Goal: Information Seeking & Learning: Find specific fact

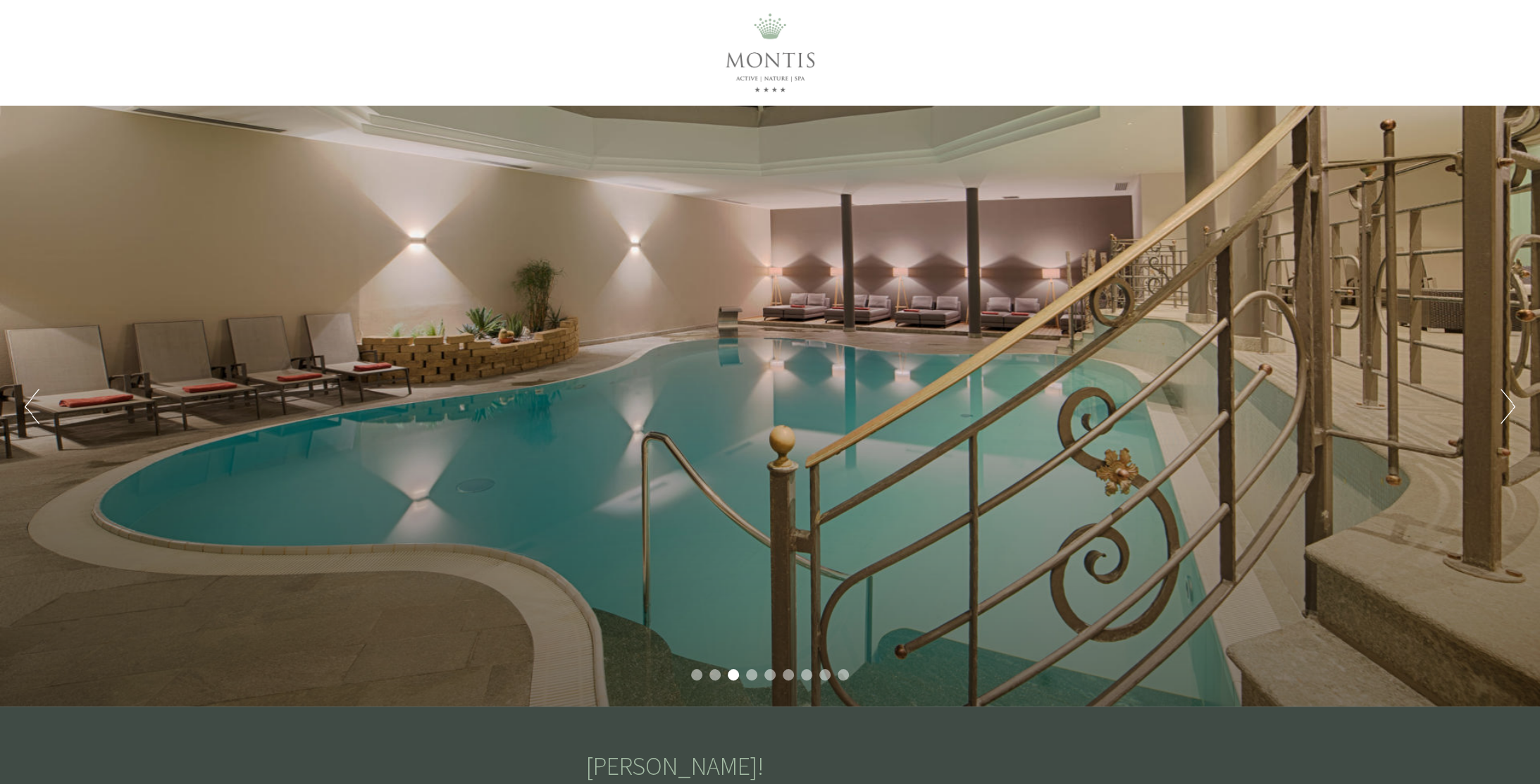
click at [1510, 404] on button "Next" at bounding box center [1509, 406] width 15 height 35
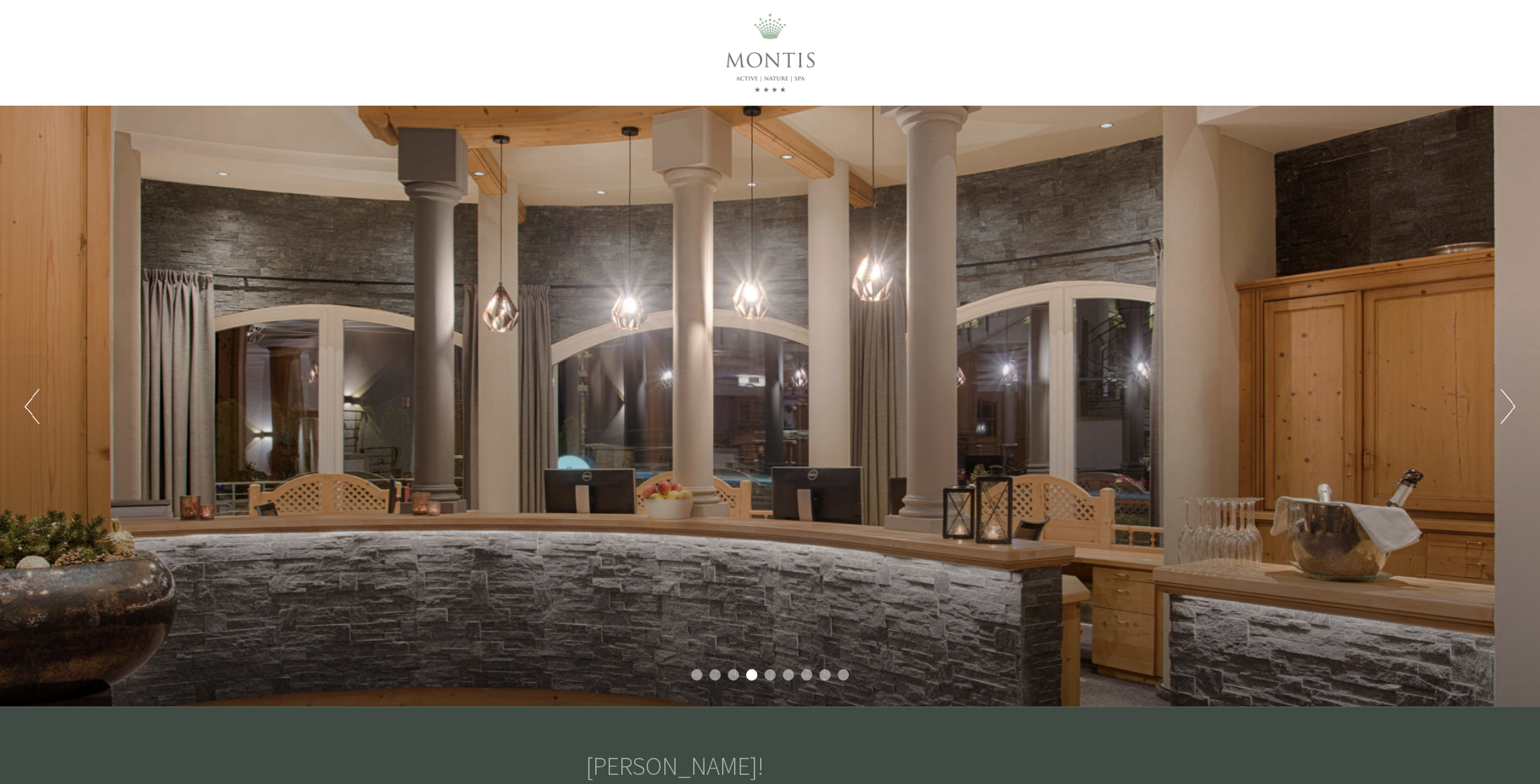
click at [1510, 404] on button "Next" at bounding box center [1509, 406] width 15 height 35
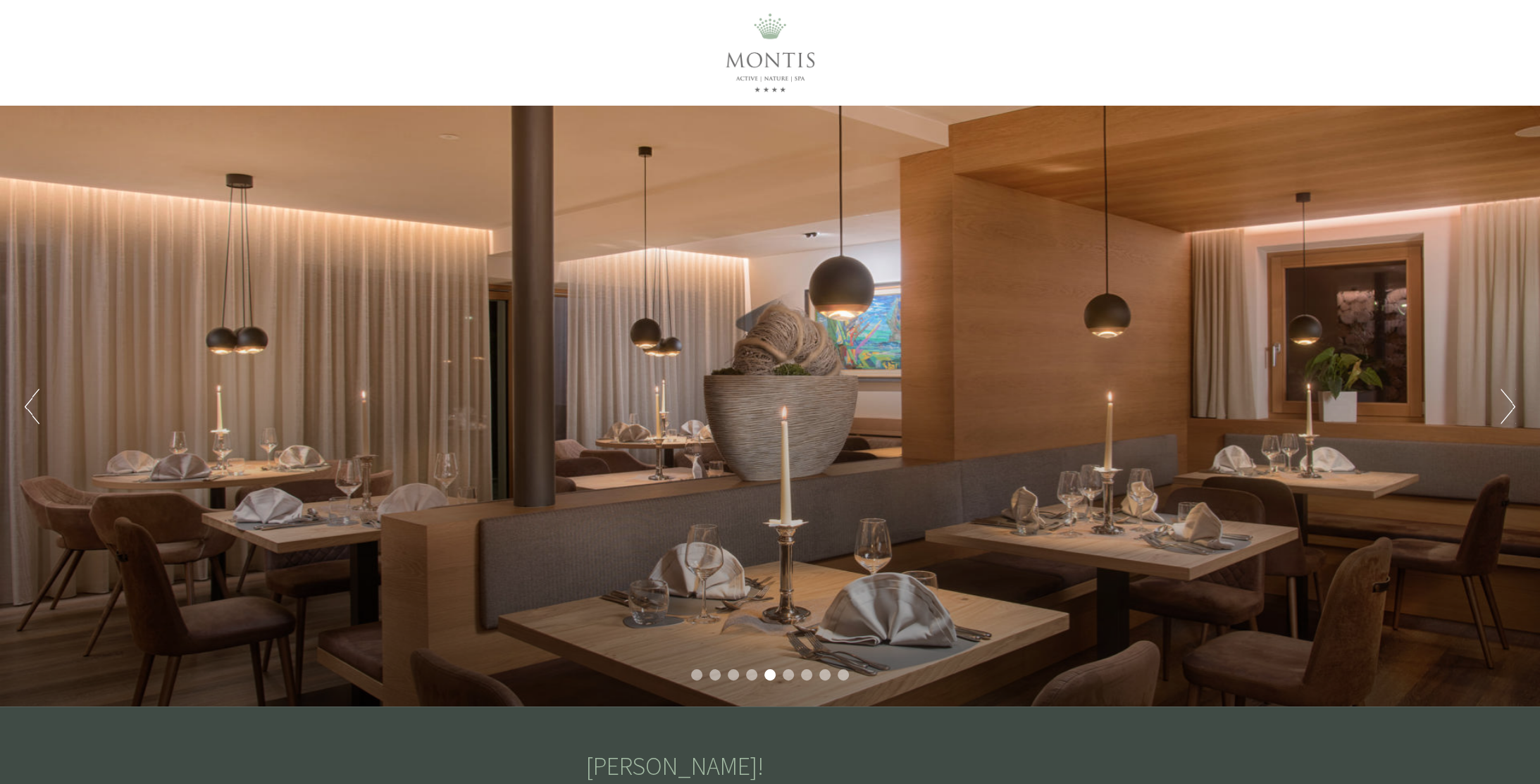
click at [1510, 404] on button "Next" at bounding box center [1509, 406] width 15 height 35
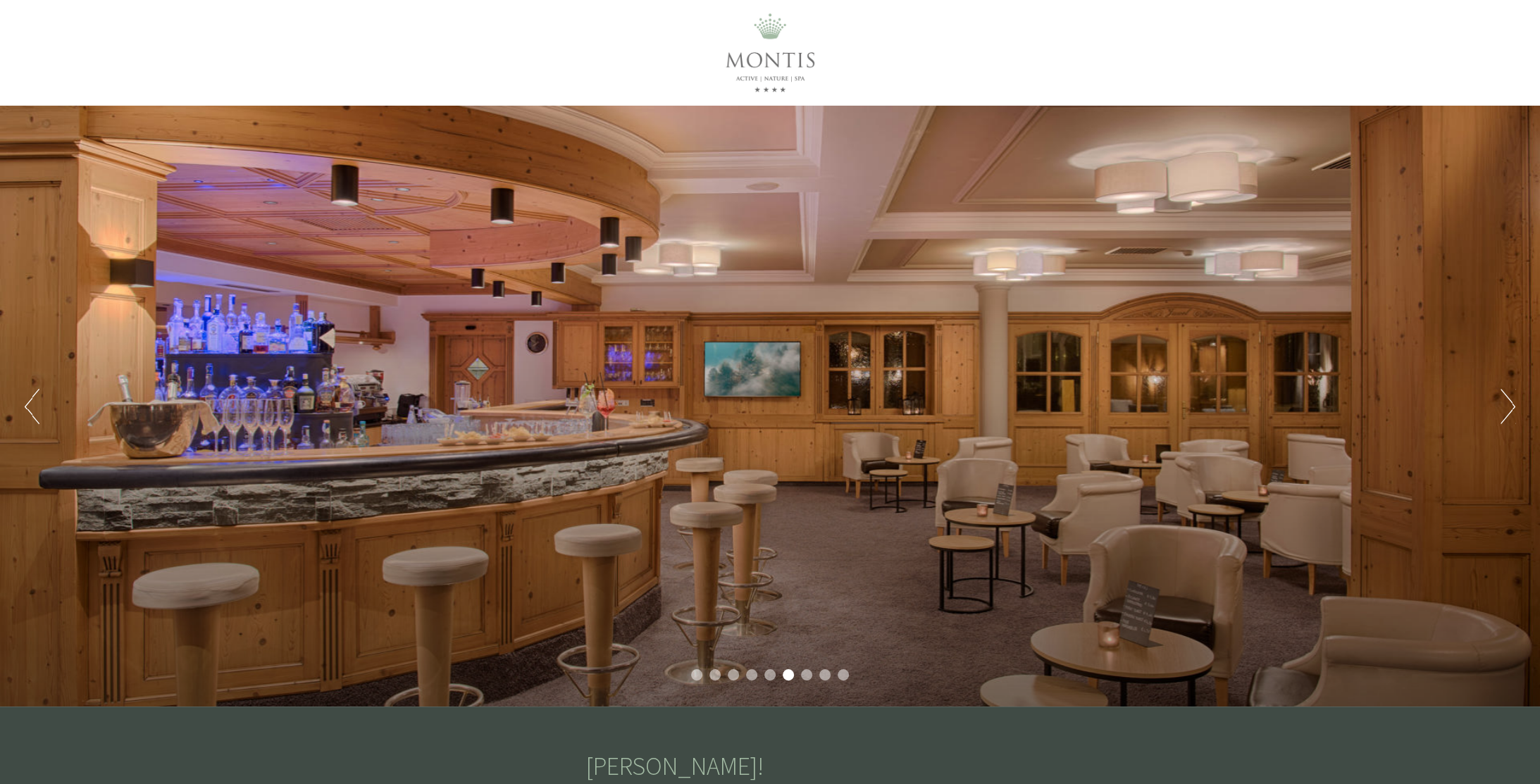
click at [1510, 404] on button "Next" at bounding box center [1509, 406] width 15 height 35
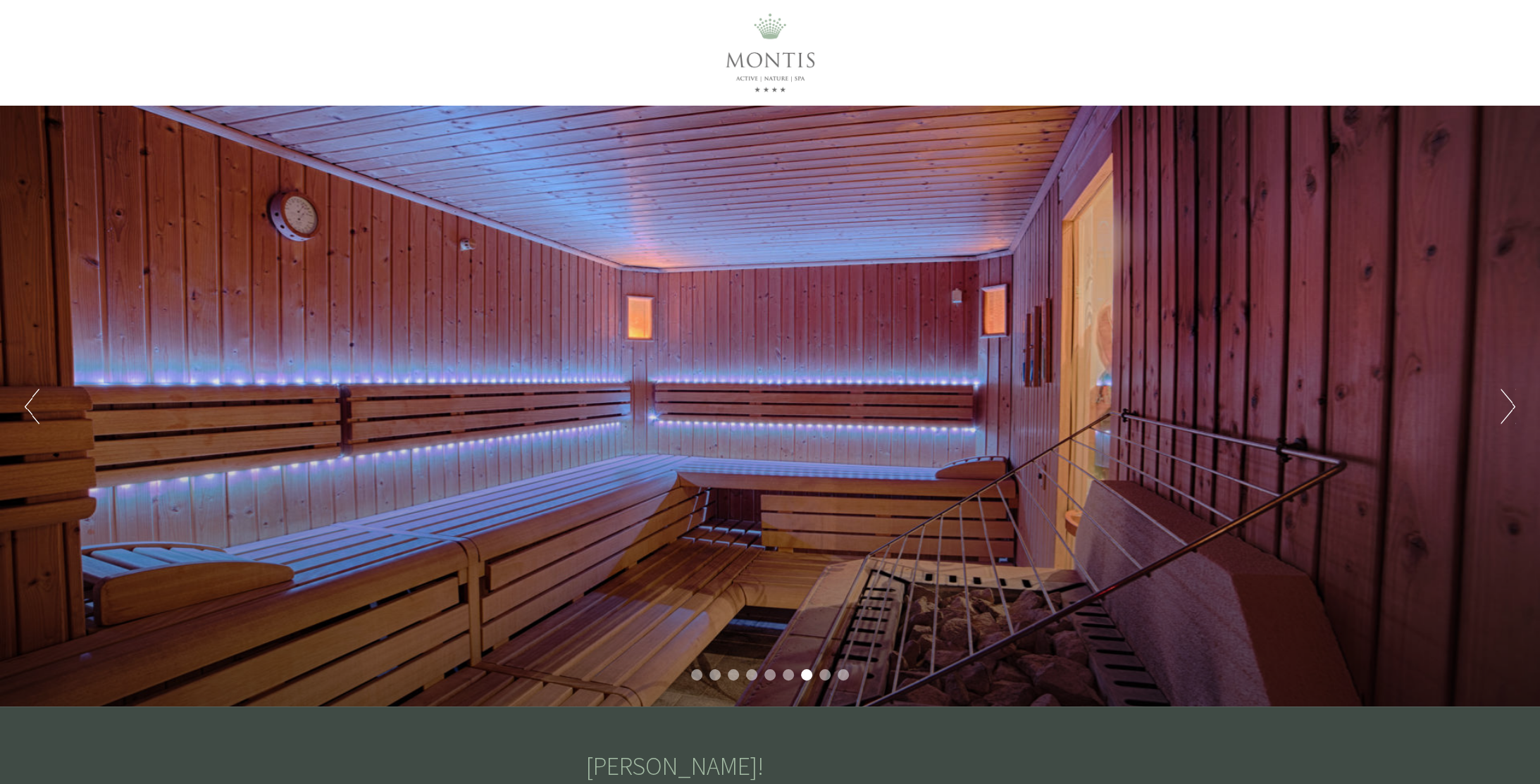
click at [1510, 404] on button "Next" at bounding box center [1509, 406] width 15 height 35
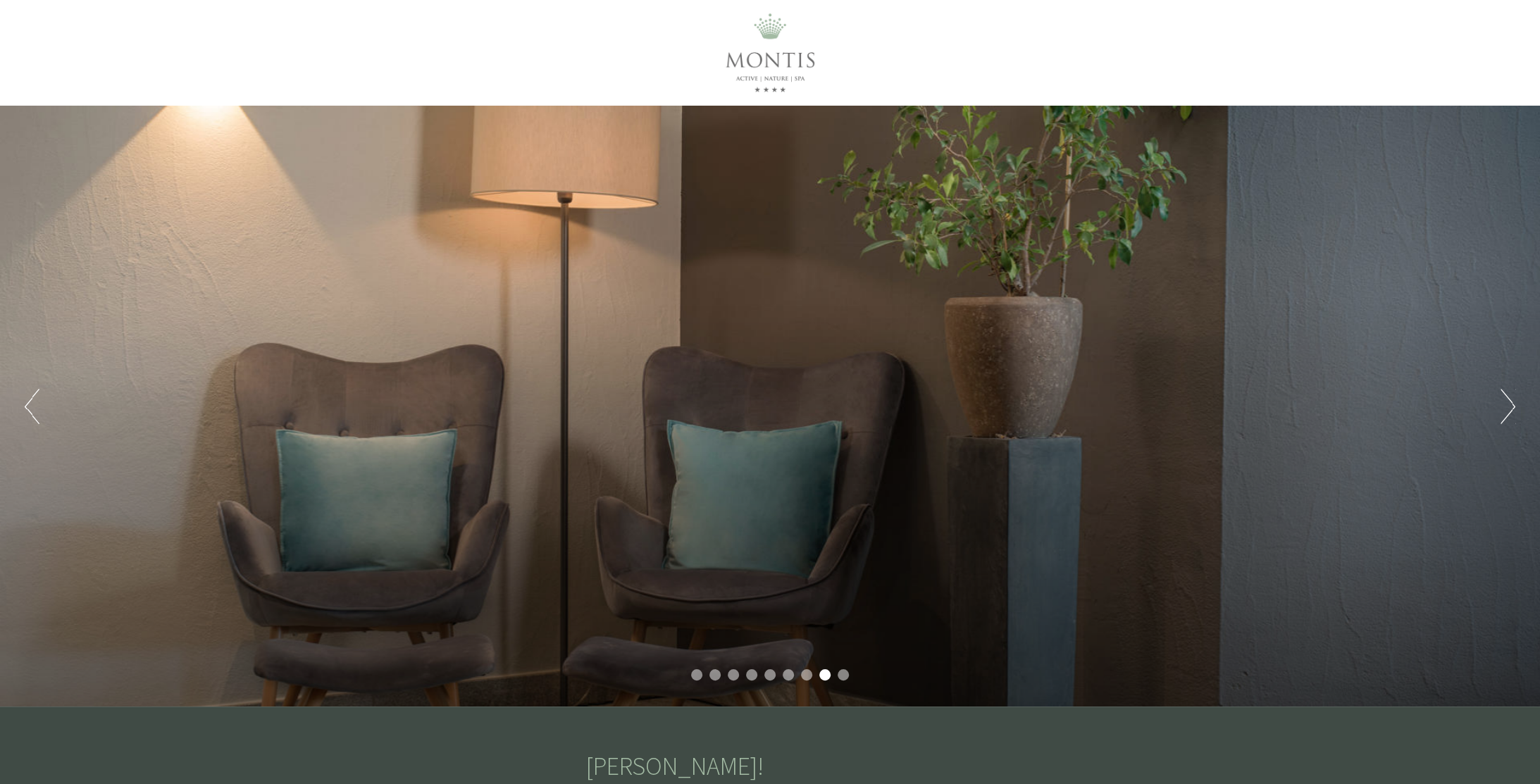
click at [1510, 404] on button "Next" at bounding box center [1509, 406] width 15 height 35
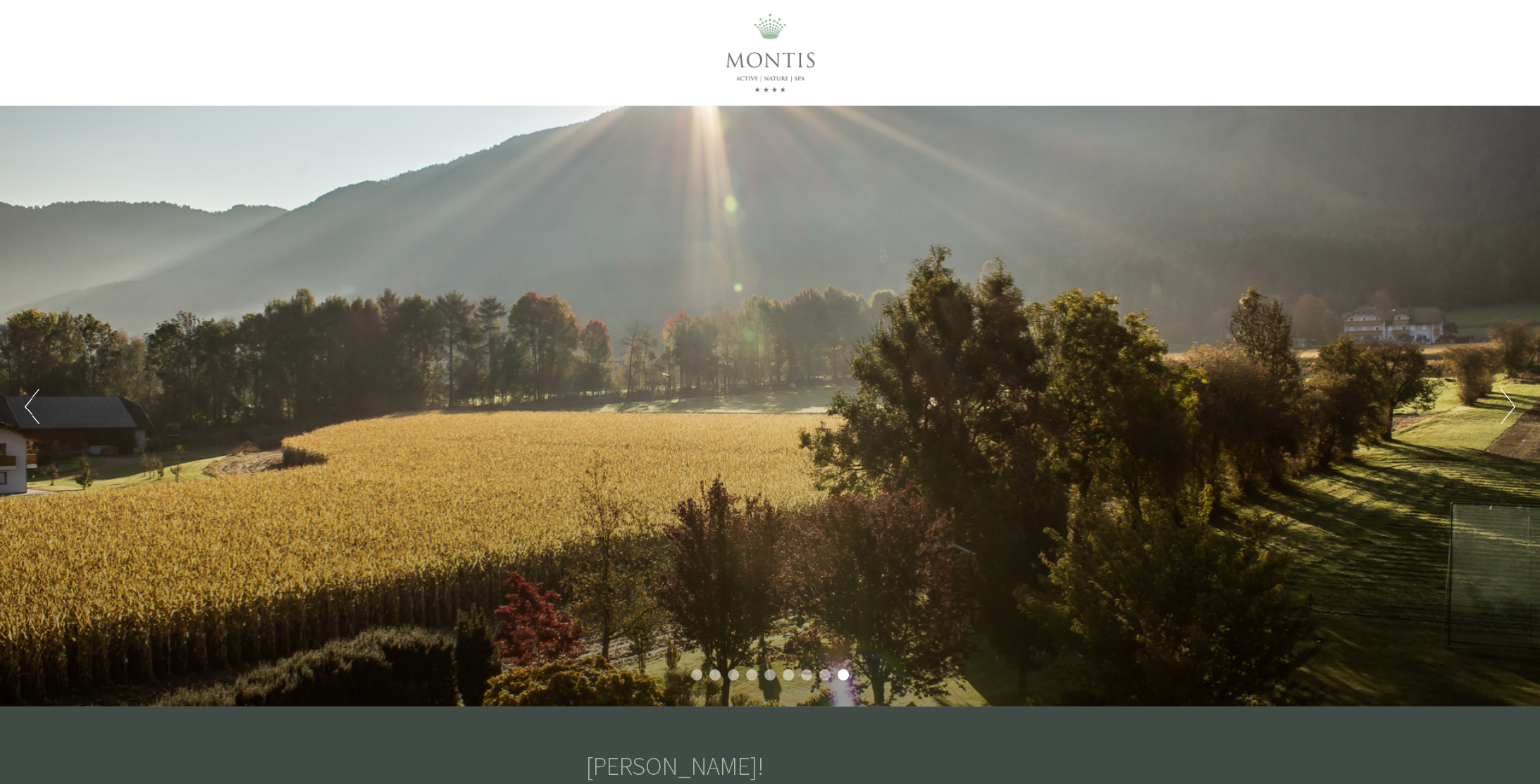
click at [1510, 404] on button "Next" at bounding box center [1509, 406] width 15 height 35
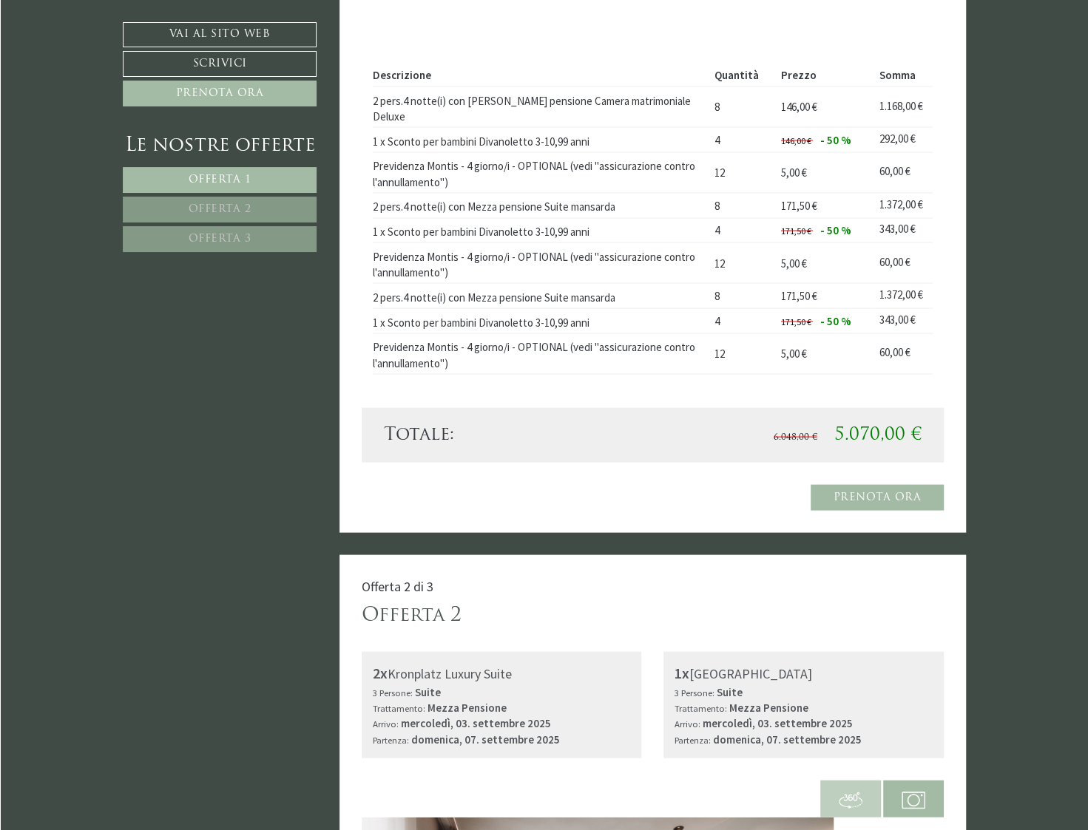
scroll to position [1923, 0]
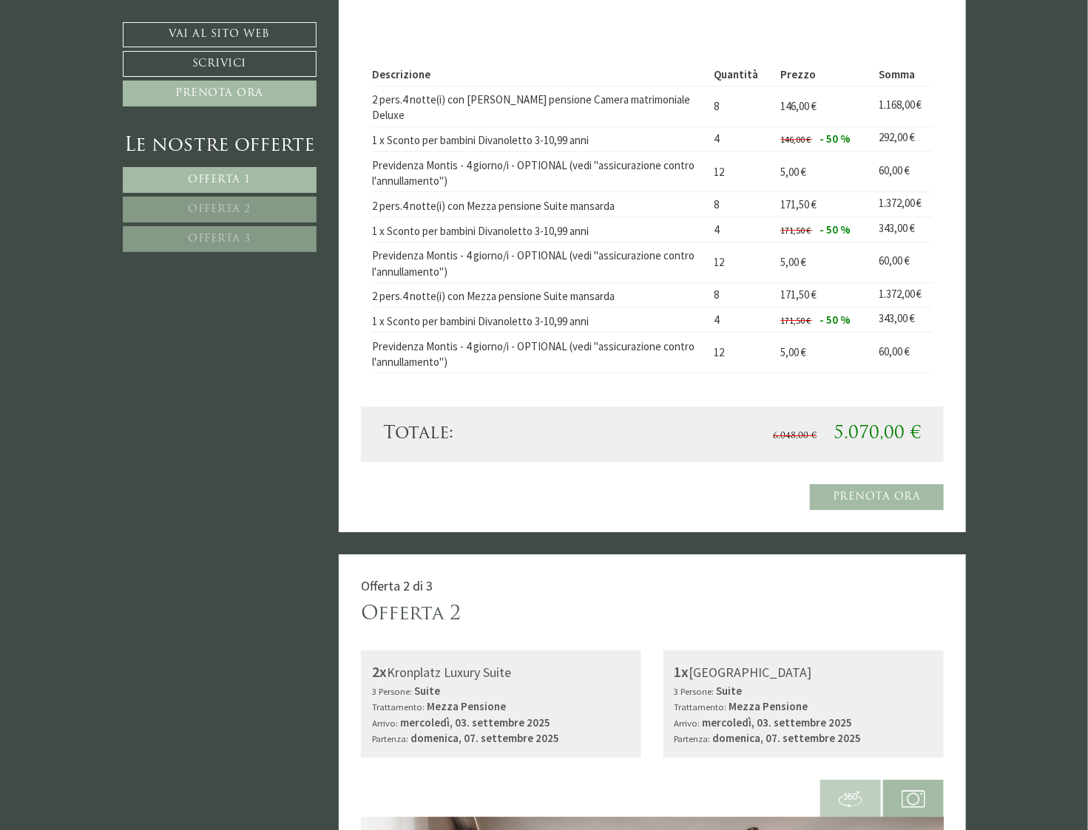
click at [293, 206] on link "Offerta 2" at bounding box center [220, 210] width 194 height 26
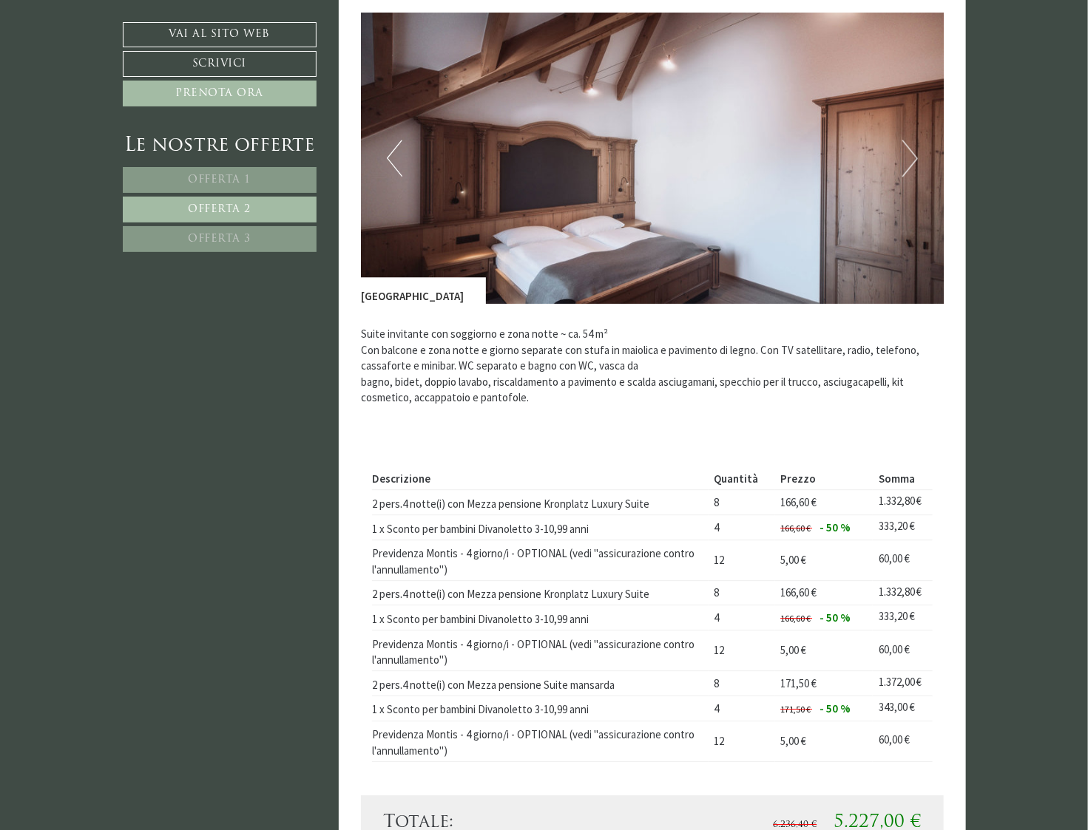
scroll to position [1660, 0]
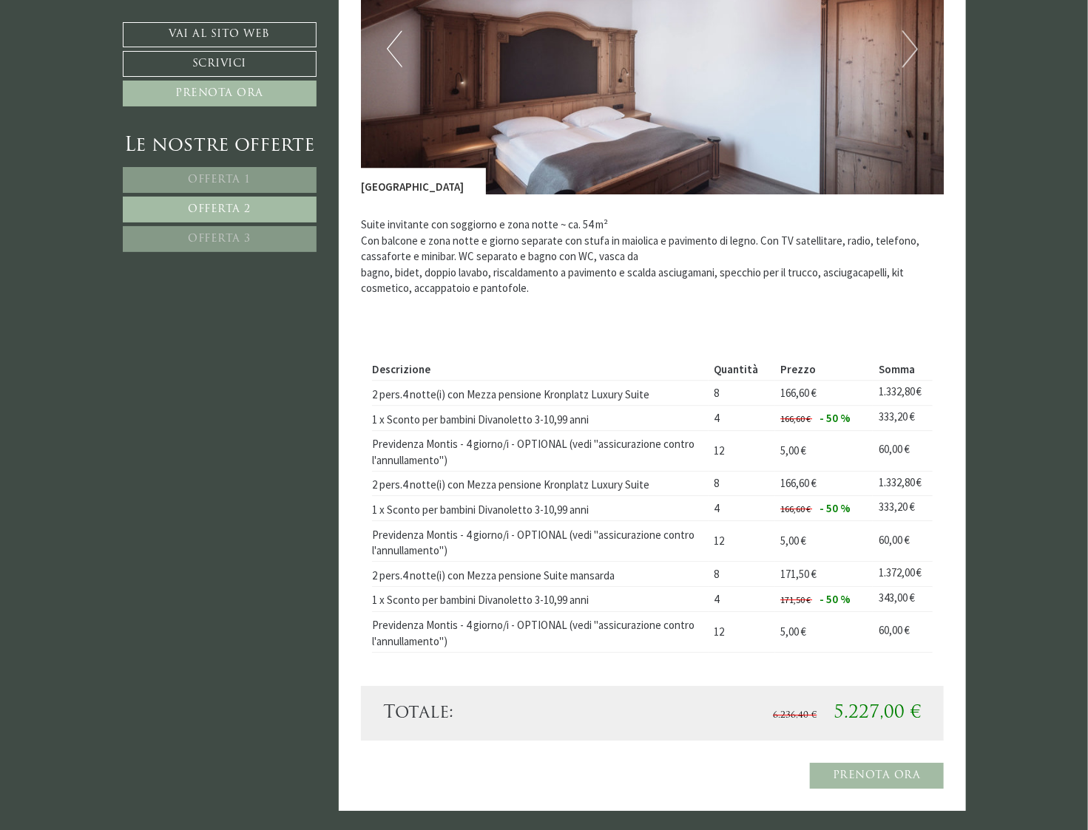
click at [243, 234] on span "Offerta 3" at bounding box center [219, 239] width 63 height 11
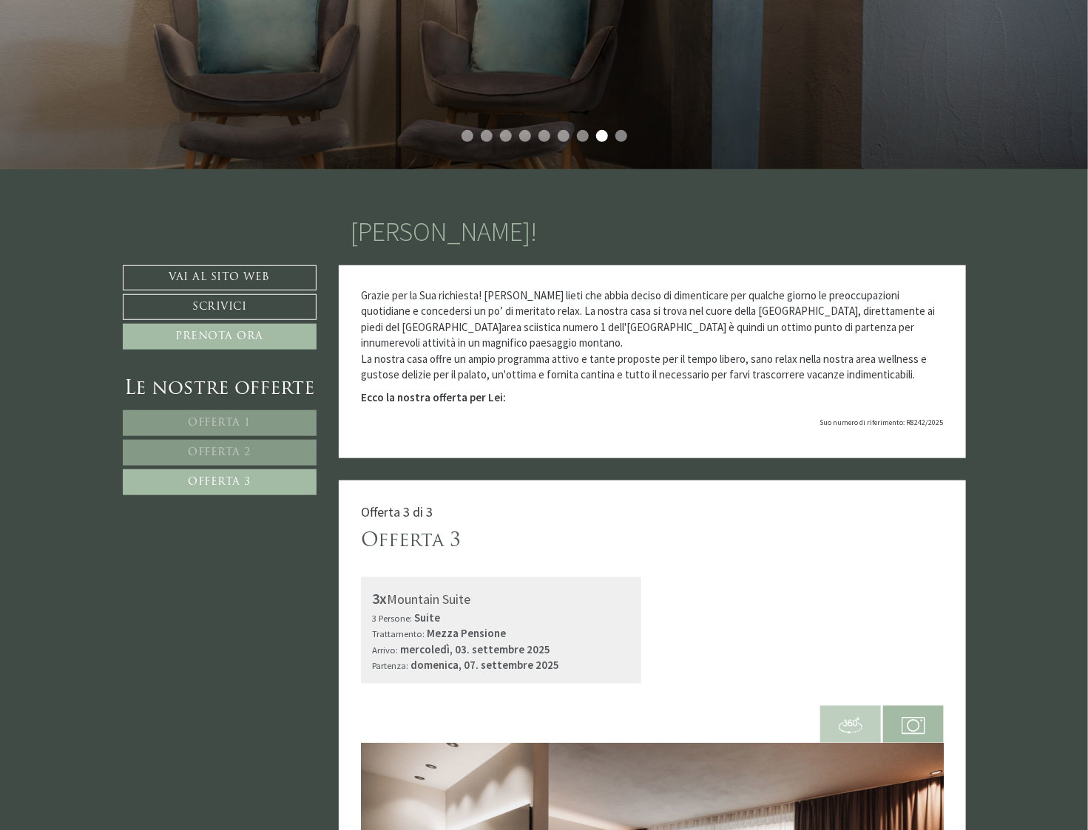
scroll to position [370, 0]
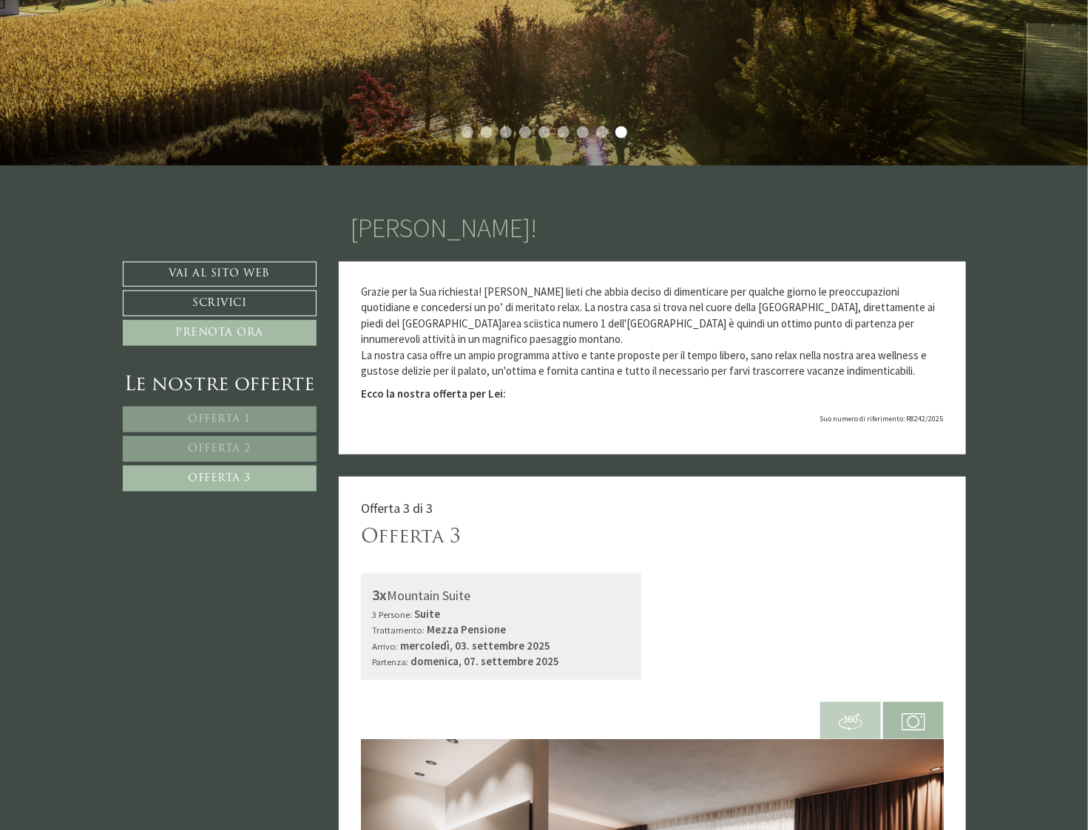
click at [264, 476] on link "Offerta 3" at bounding box center [220, 479] width 194 height 26
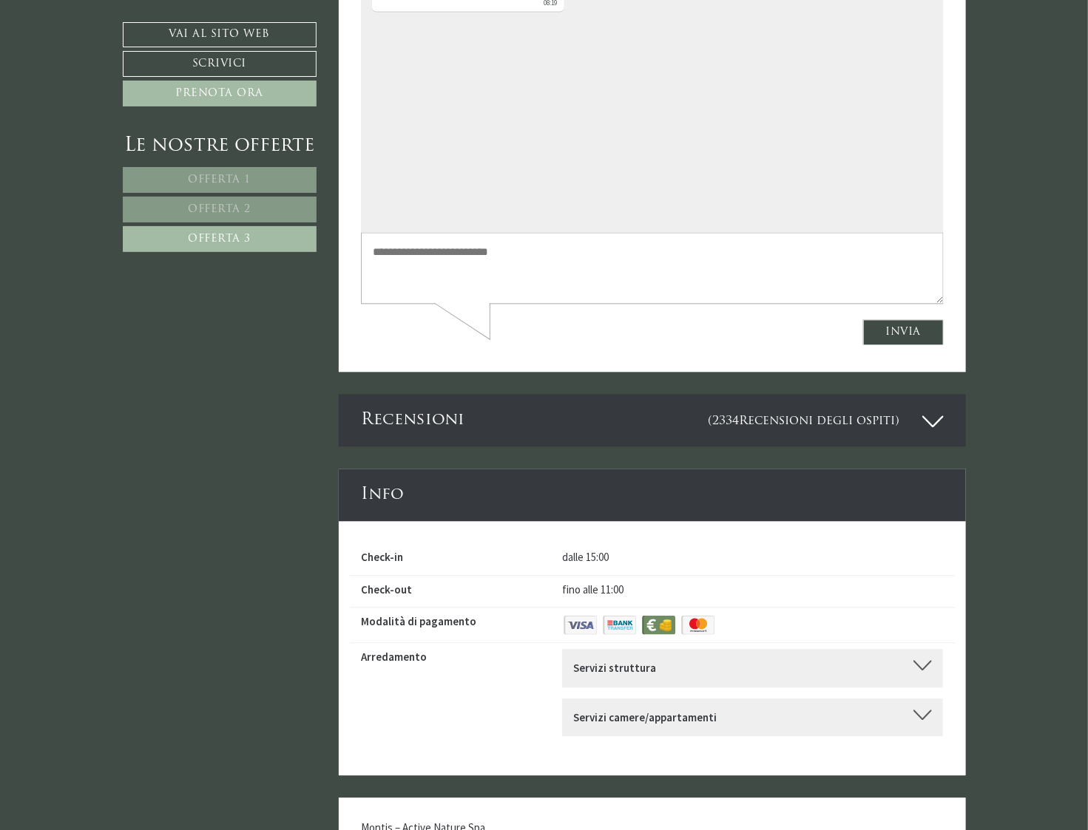
scroll to position [4275, 0]
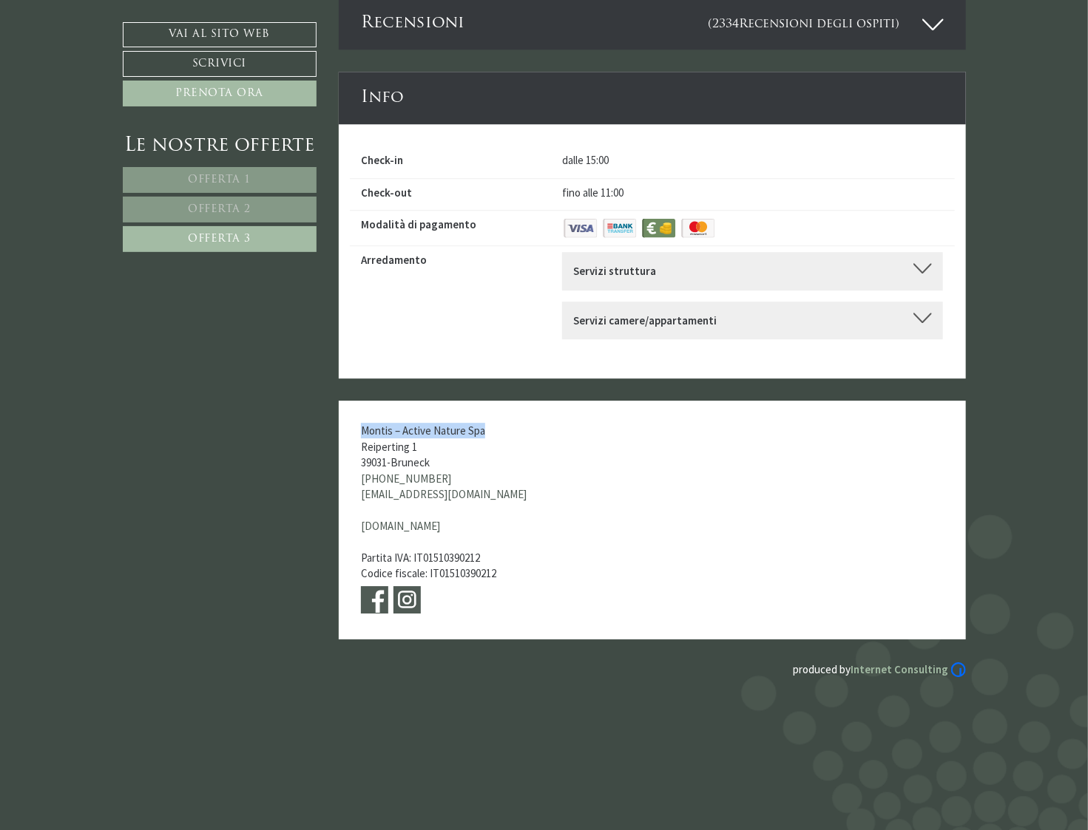
drag, startPoint x: 361, startPoint y: 362, endPoint x: 486, endPoint y: 359, distance: 125.0
click at [486, 401] on div "Montis – Active Nature Spa Reiperting 1 39031 - Bruneck +39 0474 541699 info@ho…" at bounding box center [469, 520] width 261 height 239
copy span "Montis – Active Nature Spa"
click at [460, 246] on div "Arredamento Servizi struttura Senza barriere, Sala relax comune, Sala congressi…" at bounding box center [652, 301] width 605 height 110
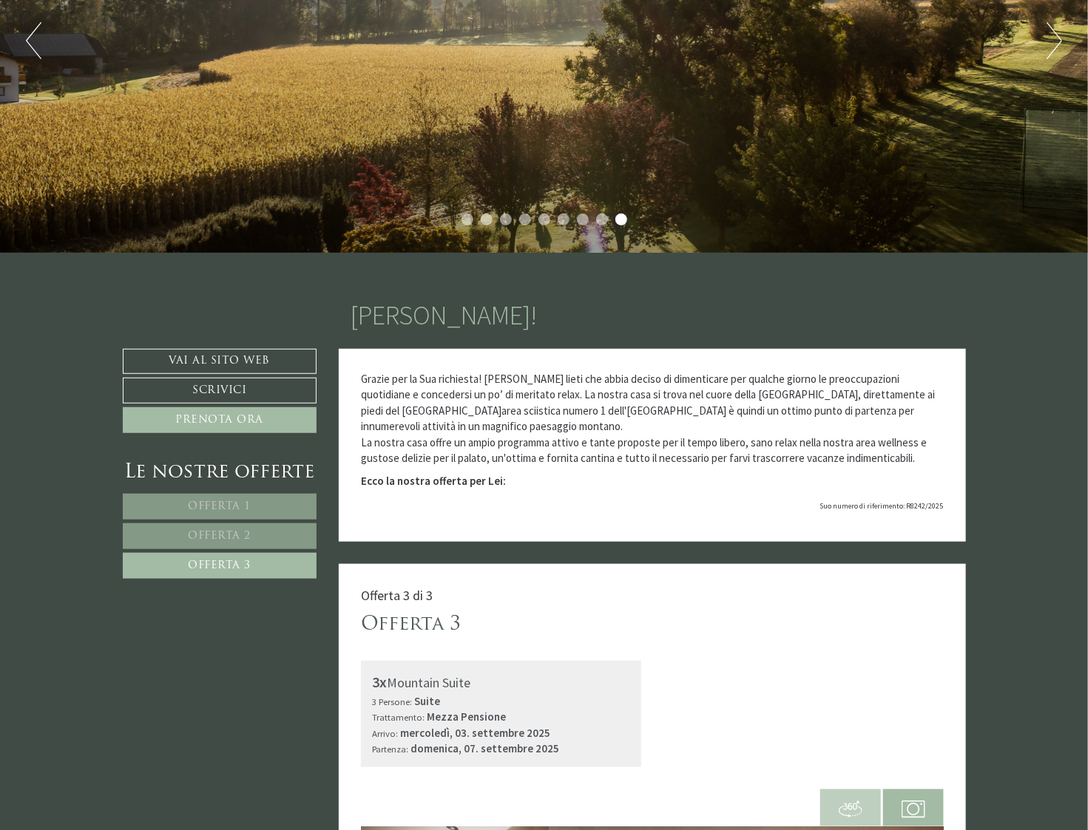
scroll to position [0, 0]
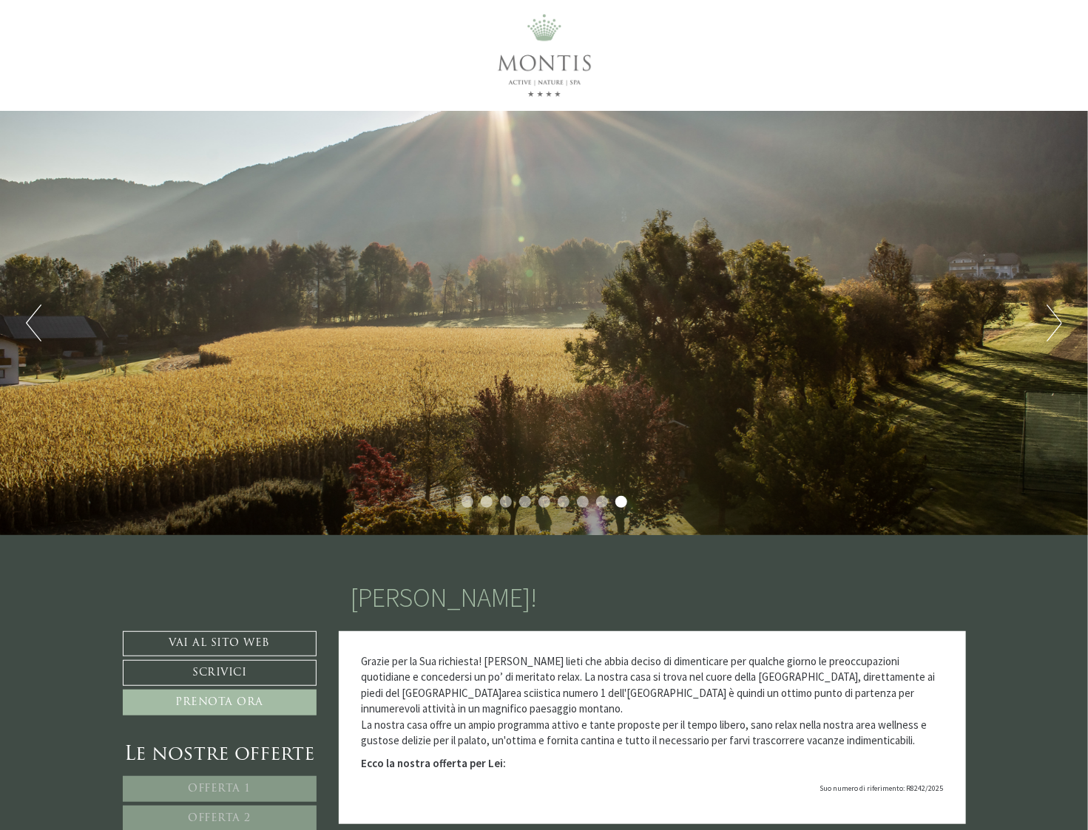
click at [1057, 320] on button "Next" at bounding box center [1054, 323] width 16 height 37
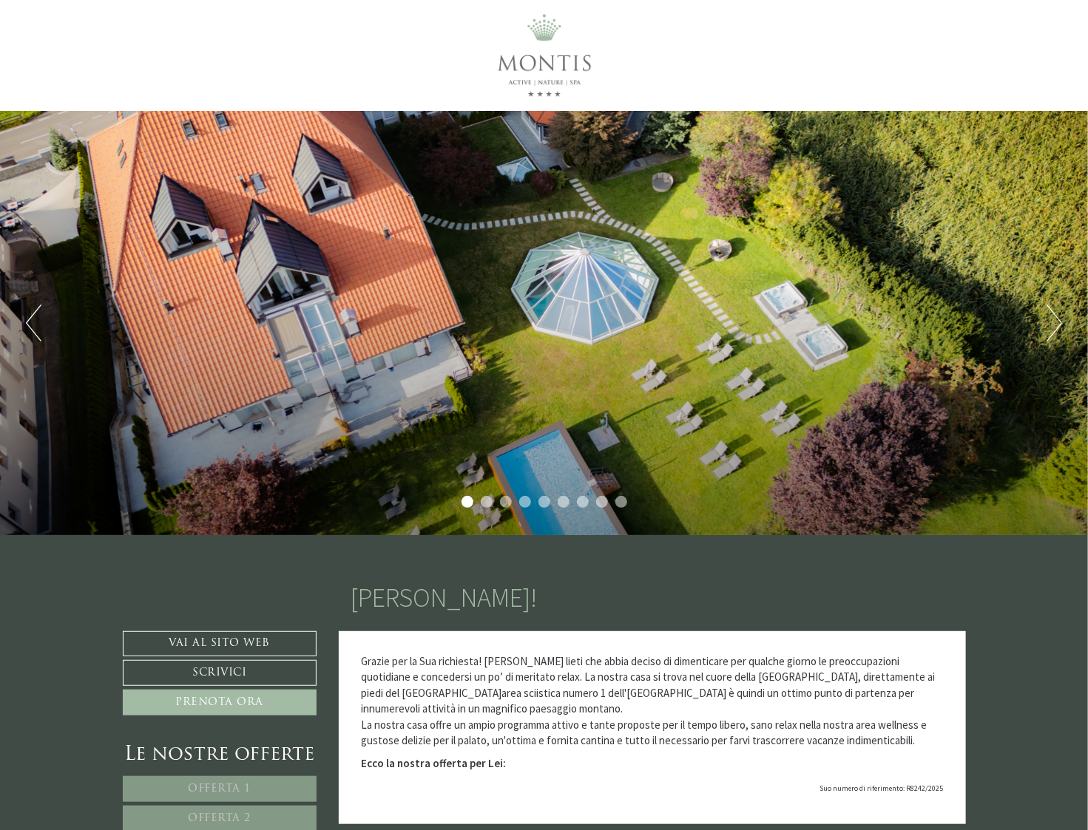
click at [1057, 320] on button "Next" at bounding box center [1054, 323] width 16 height 37
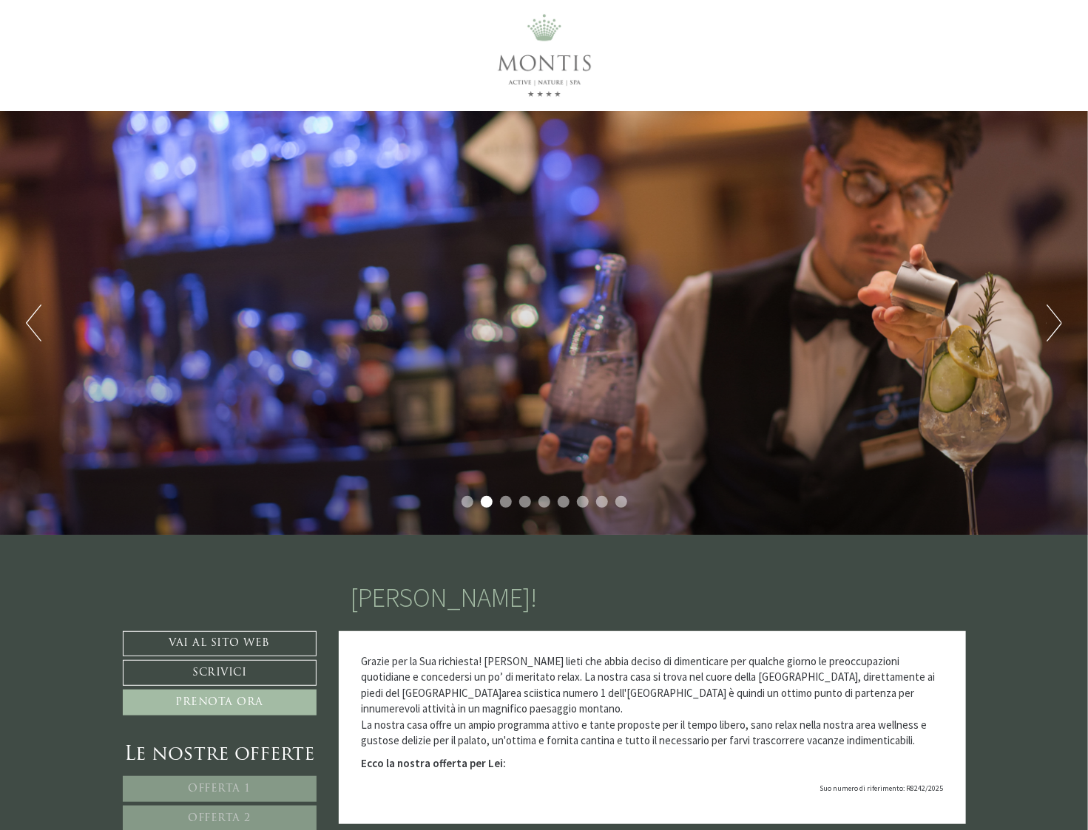
click at [1057, 320] on button "Next" at bounding box center [1054, 323] width 16 height 37
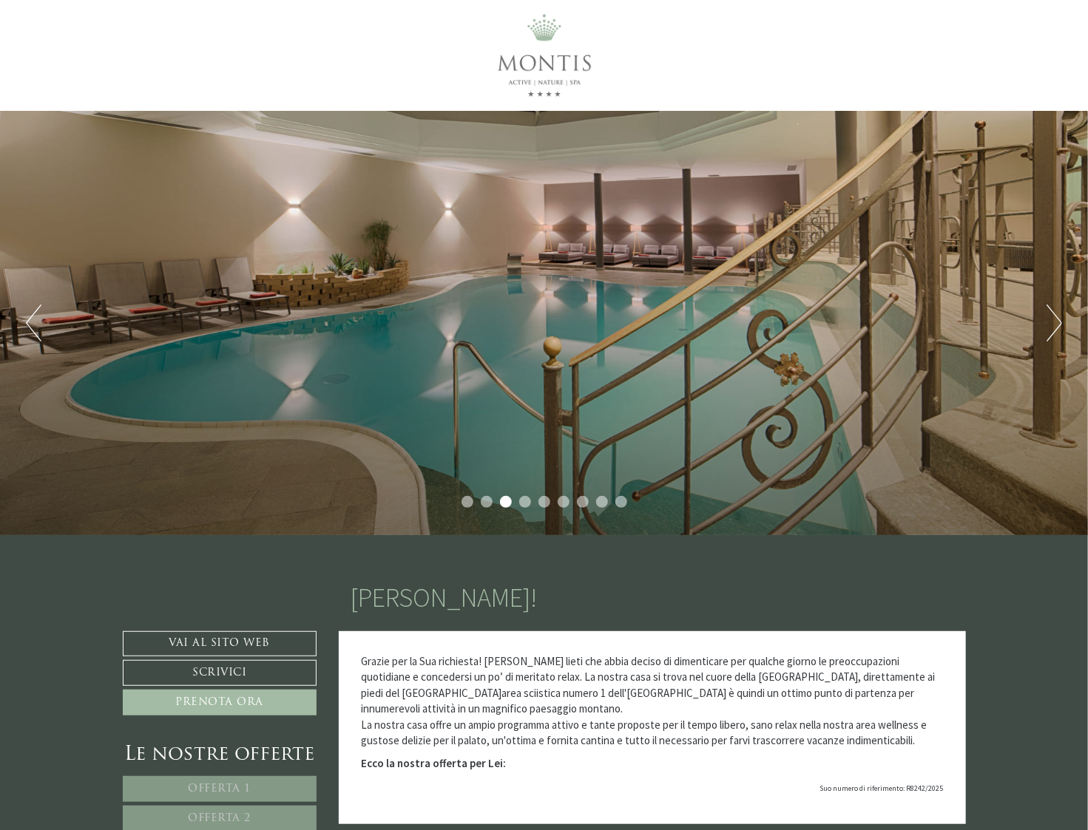
click at [1057, 320] on button "Next" at bounding box center [1054, 323] width 16 height 37
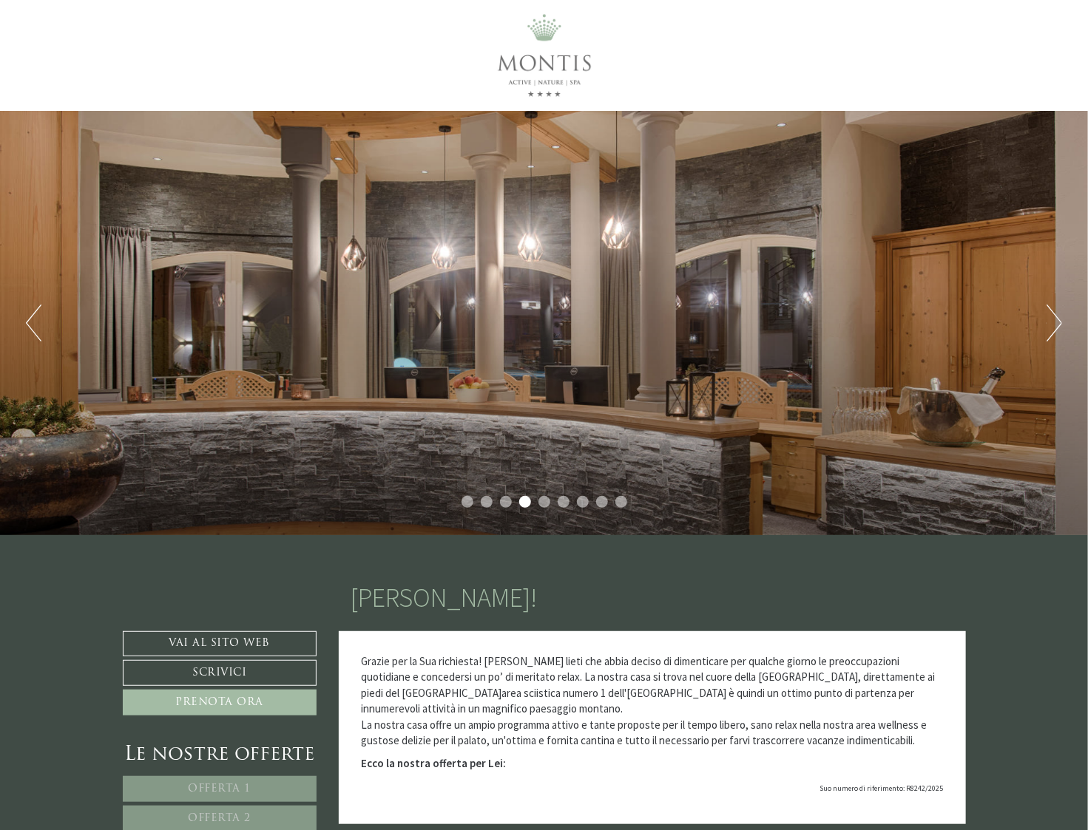
click at [1057, 320] on button "Next" at bounding box center [1054, 323] width 16 height 37
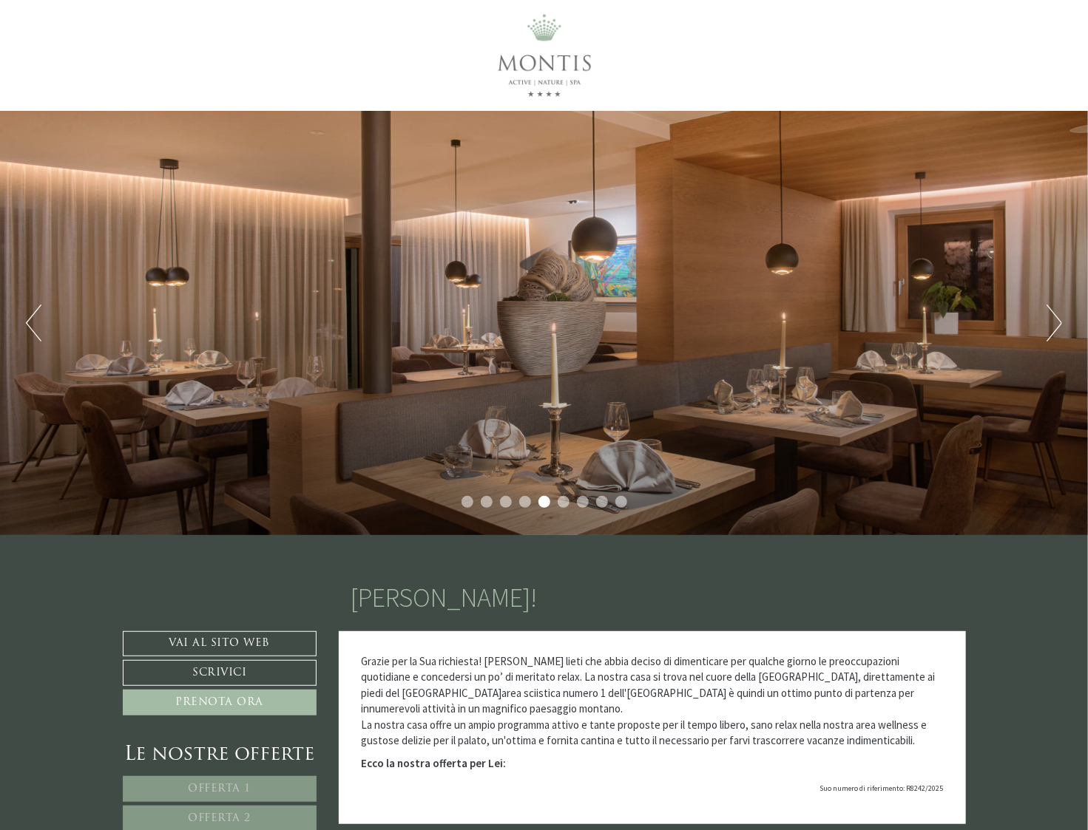
click at [1057, 320] on button "Next" at bounding box center [1054, 323] width 16 height 37
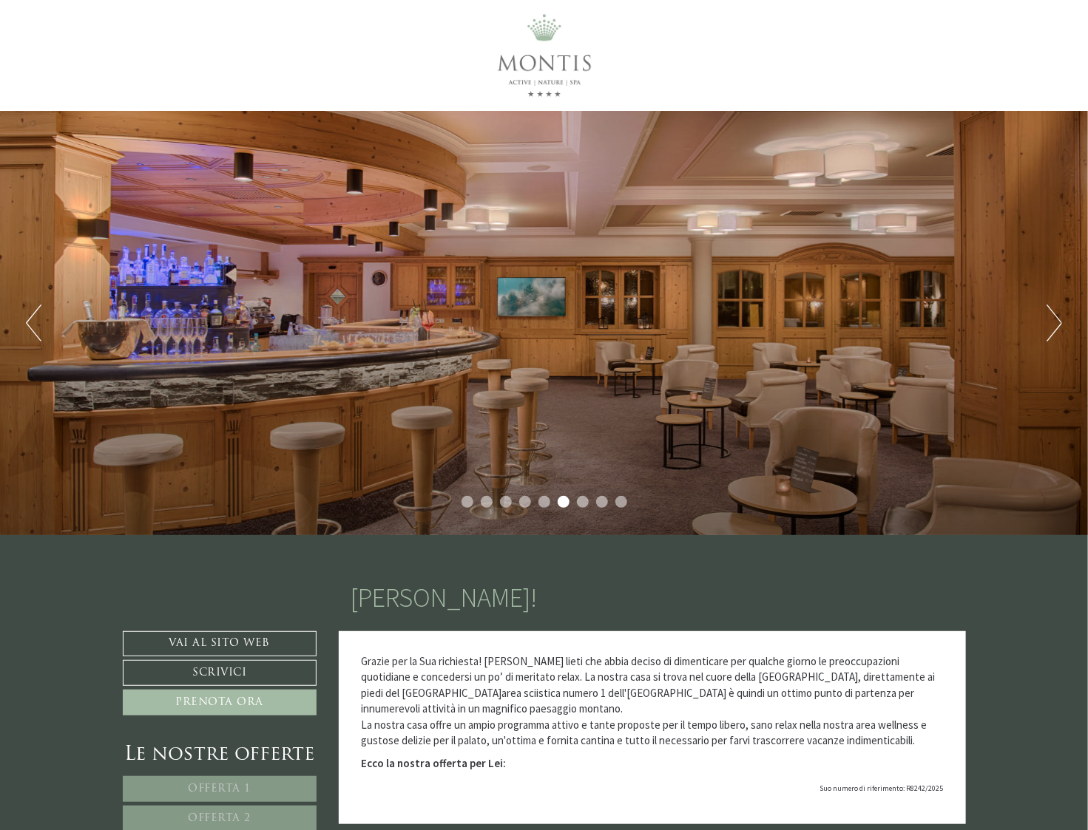
click at [1057, 320] on button "Next" at bounding box center [1054, 323] width 16 height 37
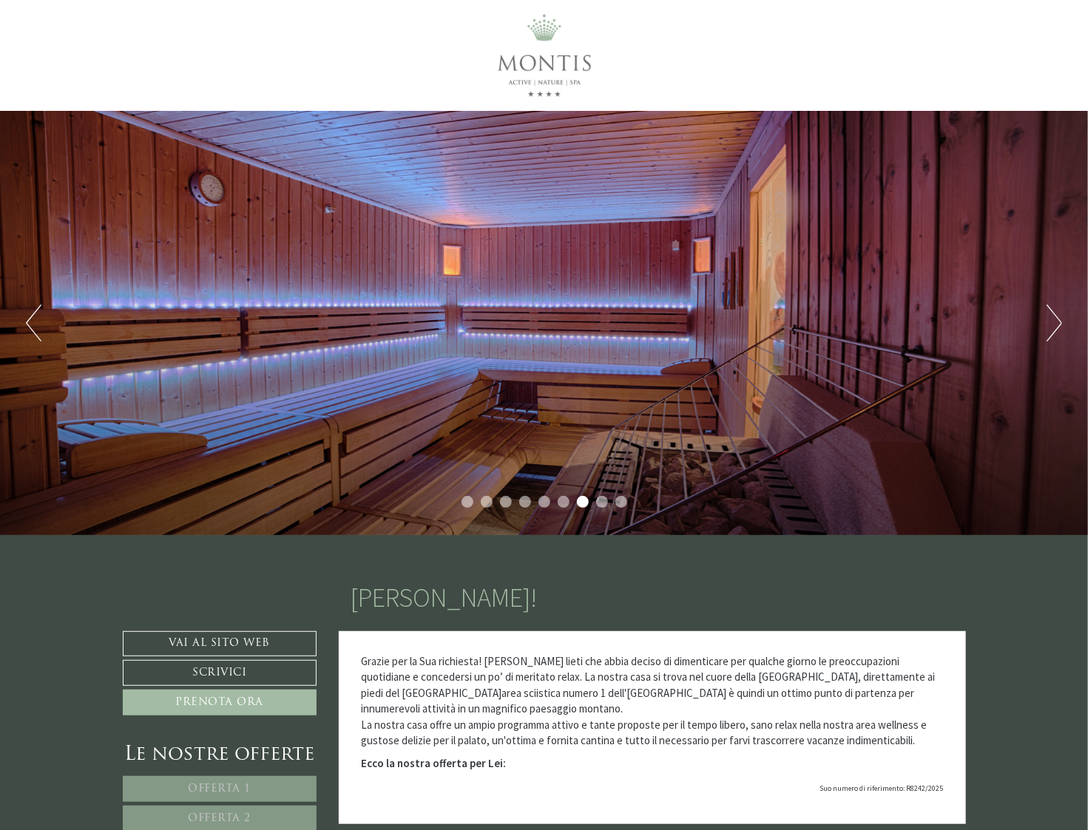
click at [1057, 320] on button "Next" at bounding box center [1054, 323] width 16 height 37
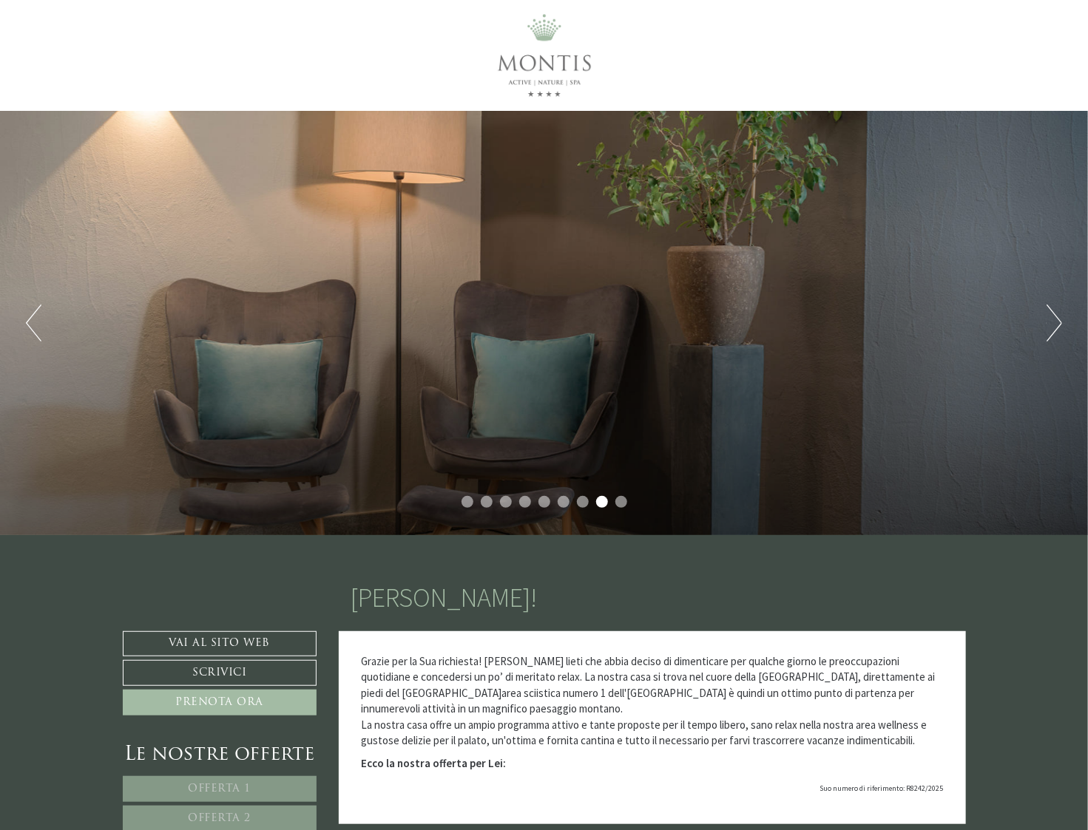
click at [1057, 320] on button "Next" at bounding box center [1054, 323] width 16 height 37
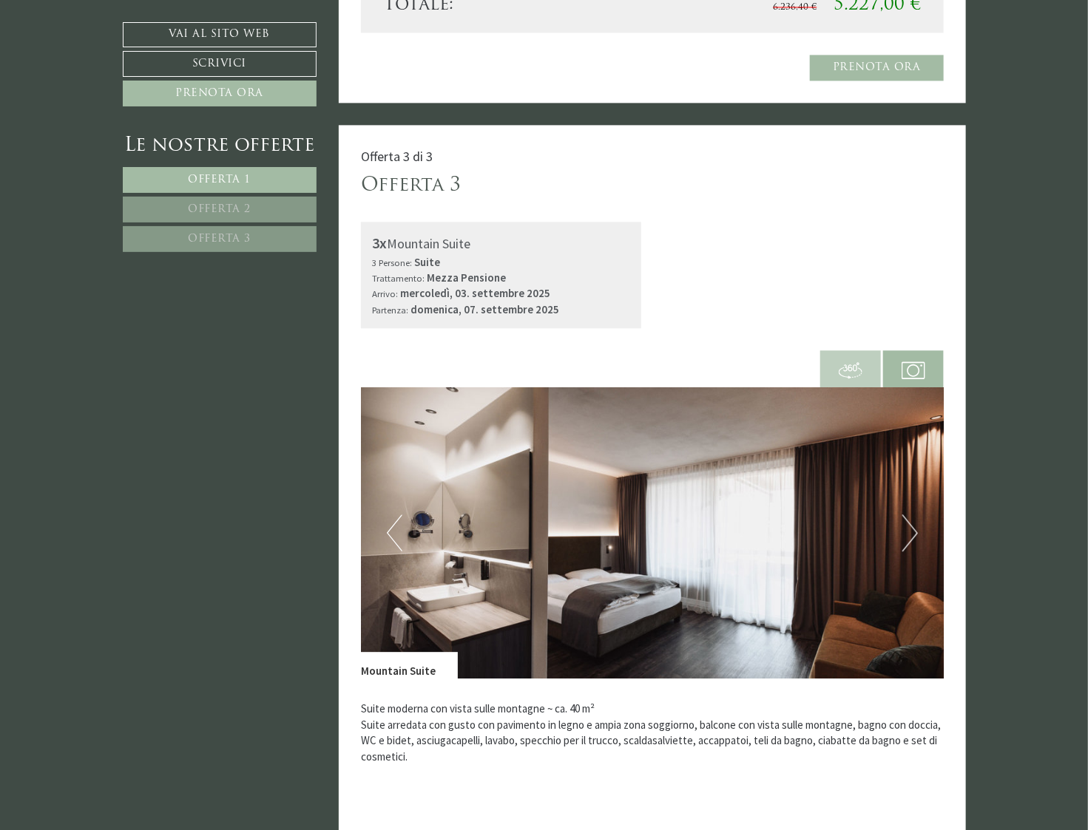
scroll to position [3993, 0]
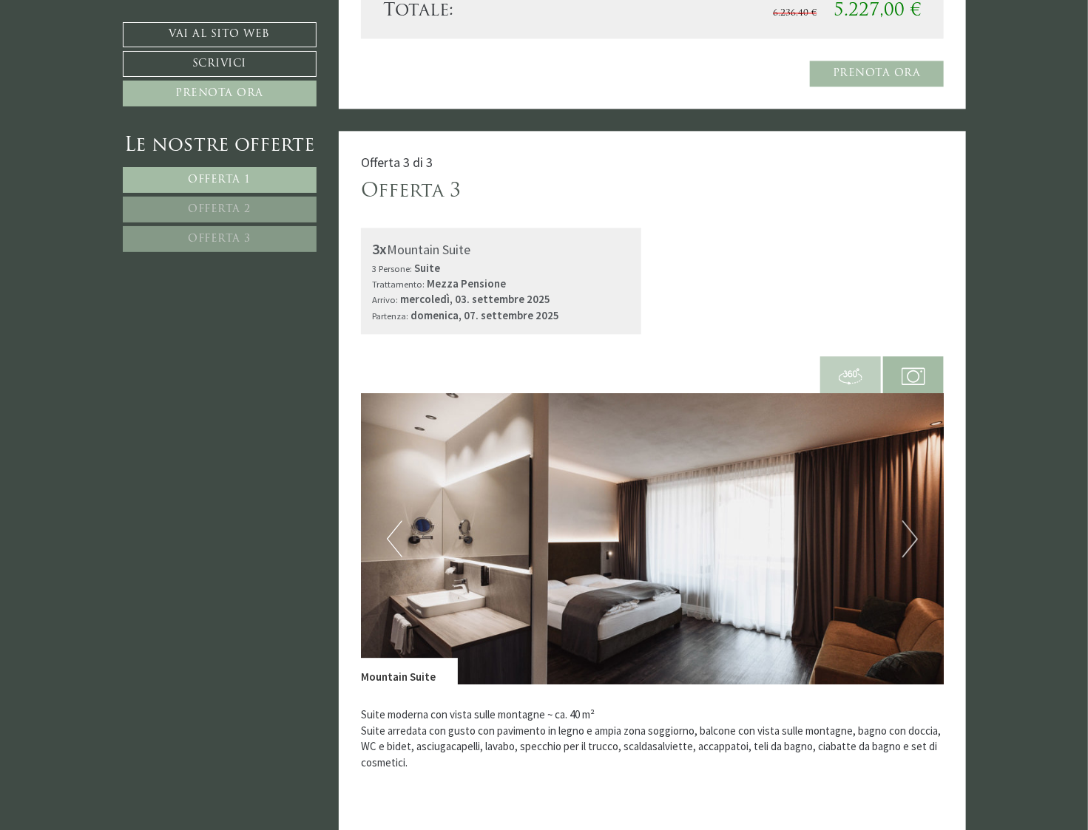
click at [530, 61] on div "Ha già prenotato questa offerta Prenota ora" at bounding box center [652, 74] width 583 height 26
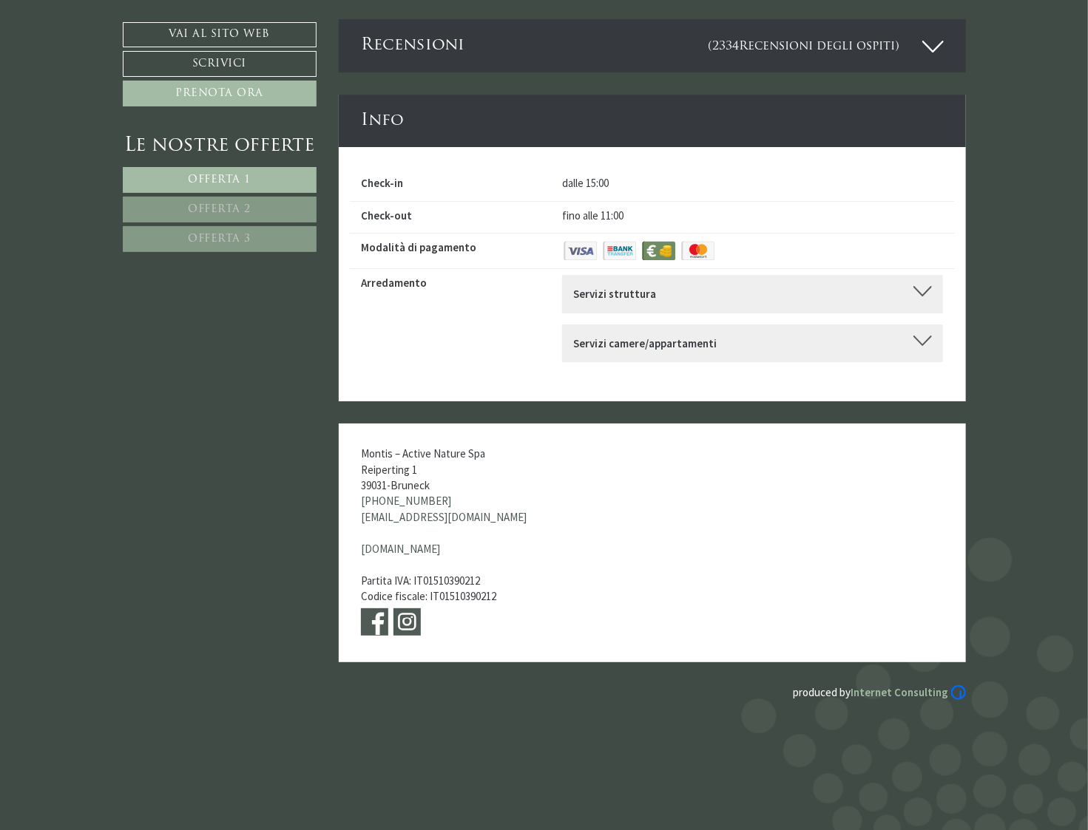
scroll to position [7473, 0]
drag, startPoint x: 436, startPoint y: 392, endPoint x: 356, endPoint y: 379, distance: 80.8
click at [356, 424] on div "Montis – Active Nature Spa Reiperting 1 39031 - Bruneck +39 0474 541699 info@ho…" at bounding box center [469, 543] width 261 height 239
copy div "Reiperting 1 39031 - Bruneck"
